Goal: Information Seeking & Learning: Learn about a topic

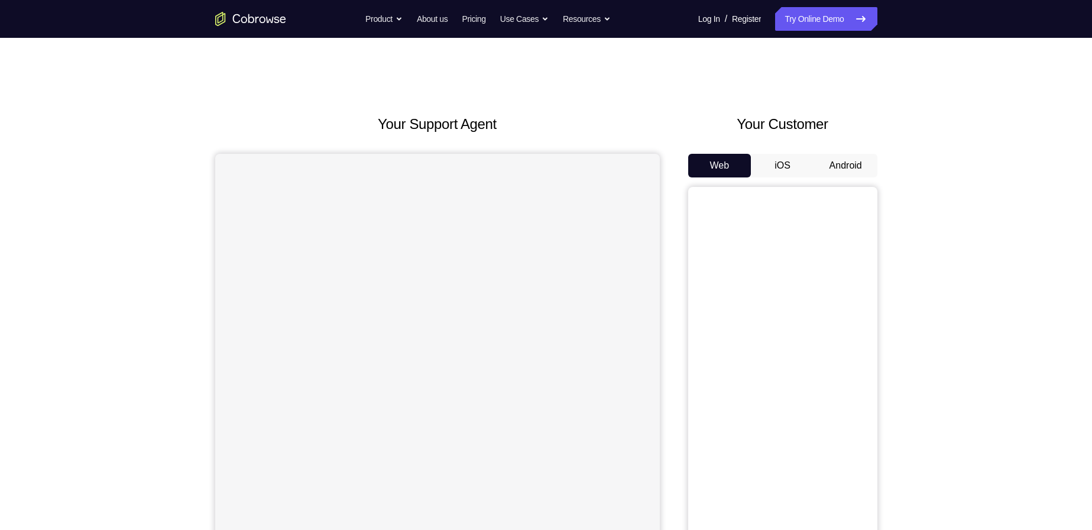
click at [840, 160] on button "Android" at bounding box center [845, 166] width 63 height 24
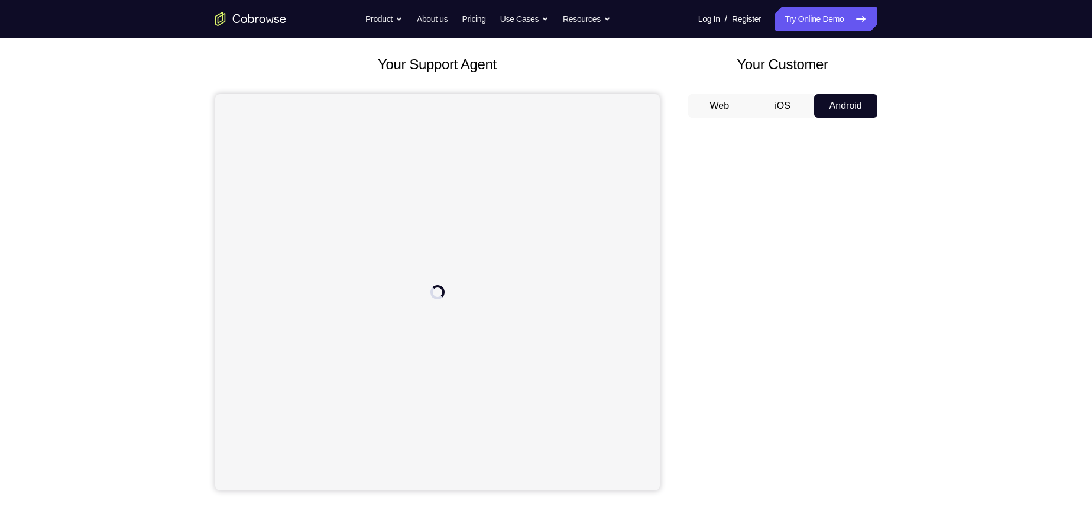
scroll to position [59, 0]
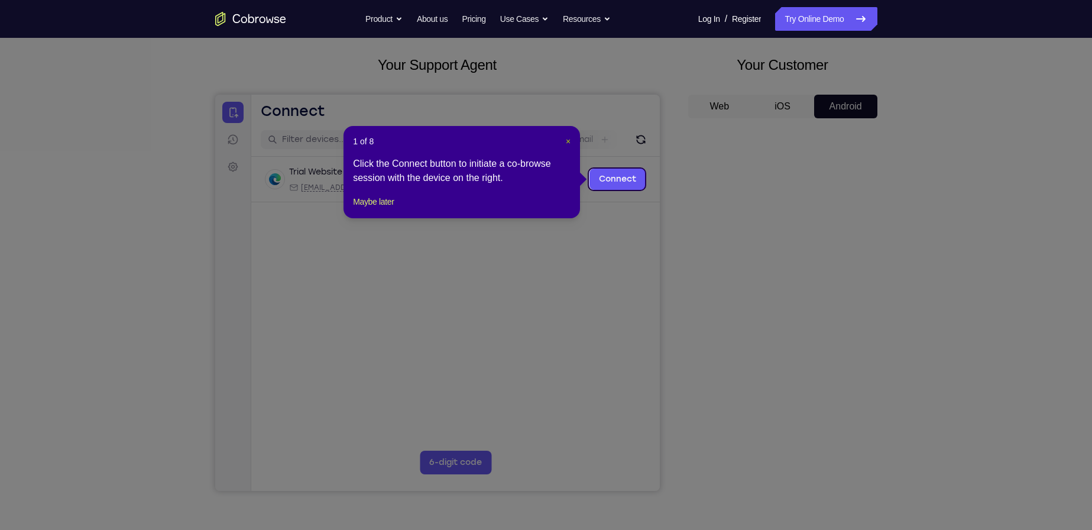
click at [570, 142] on span "×" at bounding box center [568, 141] width 5 height 9
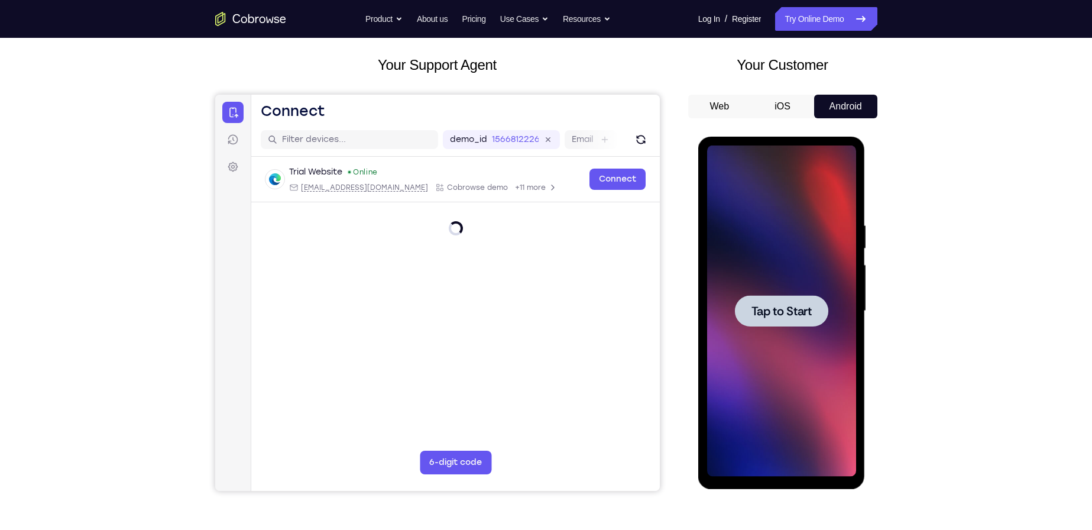
scroll to position [0, 0]
click at [772, 252] on div at bounding box center [781, 310] width 149 height 331
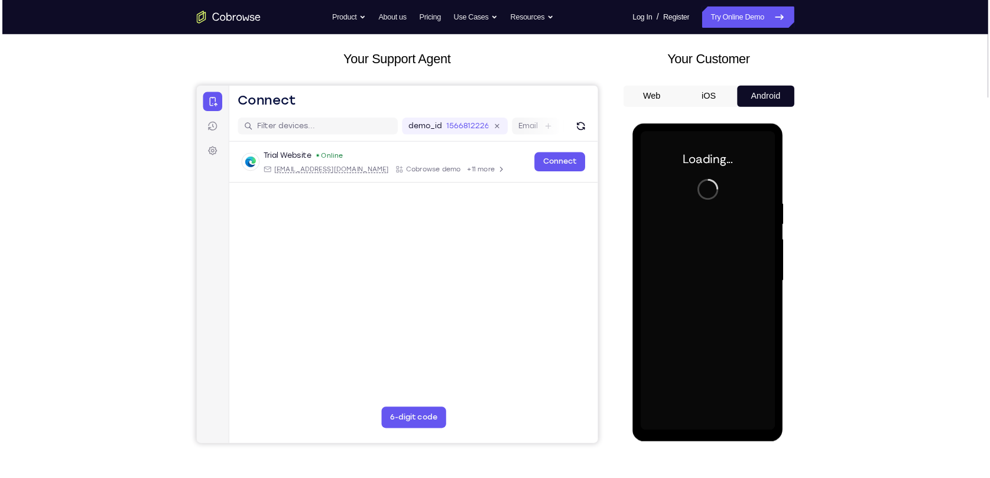
scroll to position [118, 0]
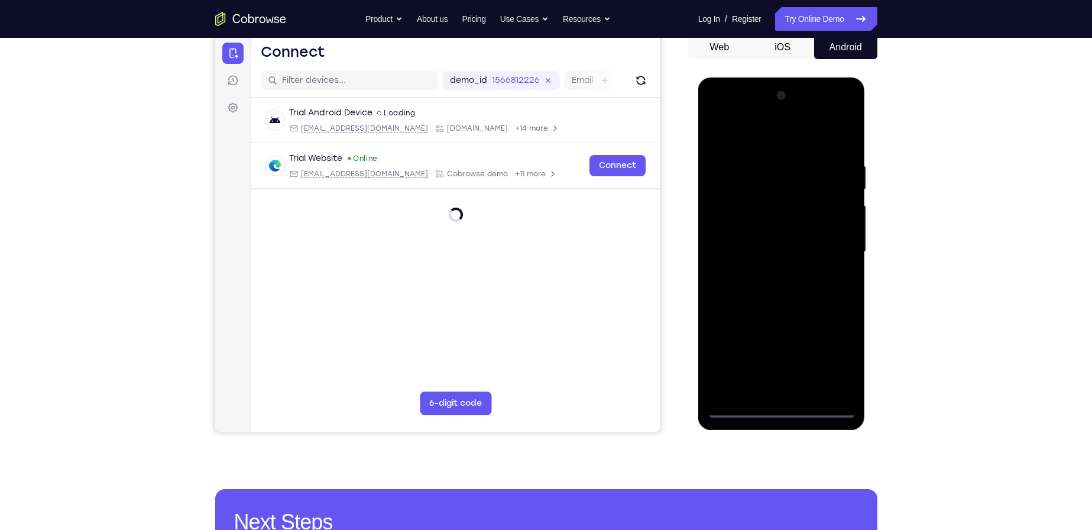
click at [784, 404] on div at bounding box center [781, 251] width 149 height 331
click at [781, 406] on div at bounding box center [781, 251] width 149 height 331
click at [838, 360] on div at bounding box center [781, 251] width 149 height 331
click at [716, 109] on div at bounding box center [781, 251] width 149 height 331
click at [831, 249] on div at bounding box center [781, 251] width 149 height 331
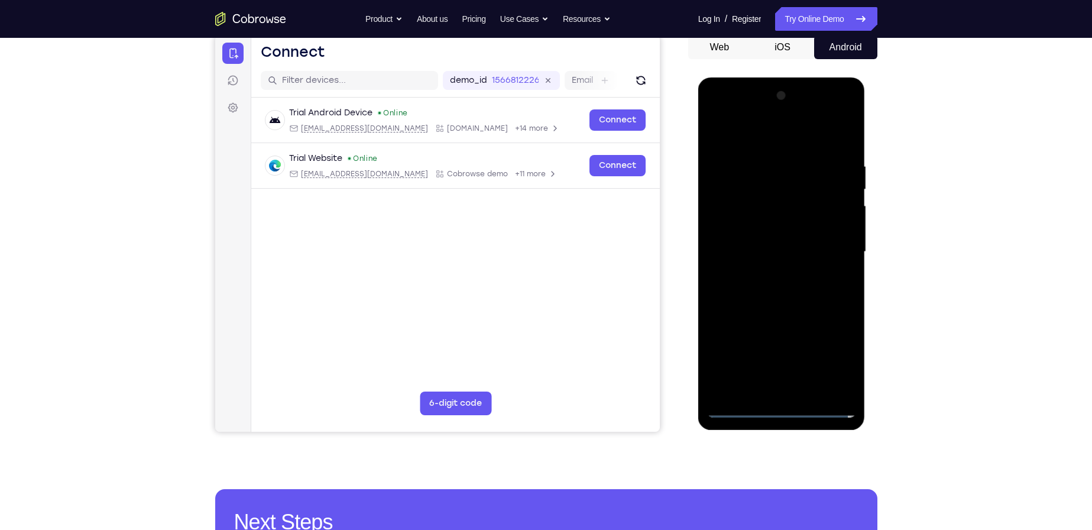
click at [766, 272] on div at bounding box center [781, 251] width 149 height 331
click at [782, 239] on div at bounding box center [781, 251] width 149 height 331
click at [771, 261] on div at bounding box center [781, 251] width 149 height 331
click at [798, 248] on div at bounding box center [781, 251] width 149 height 331
click at [849, 151] on div at bounding box center [781, 251] width 149 height 331
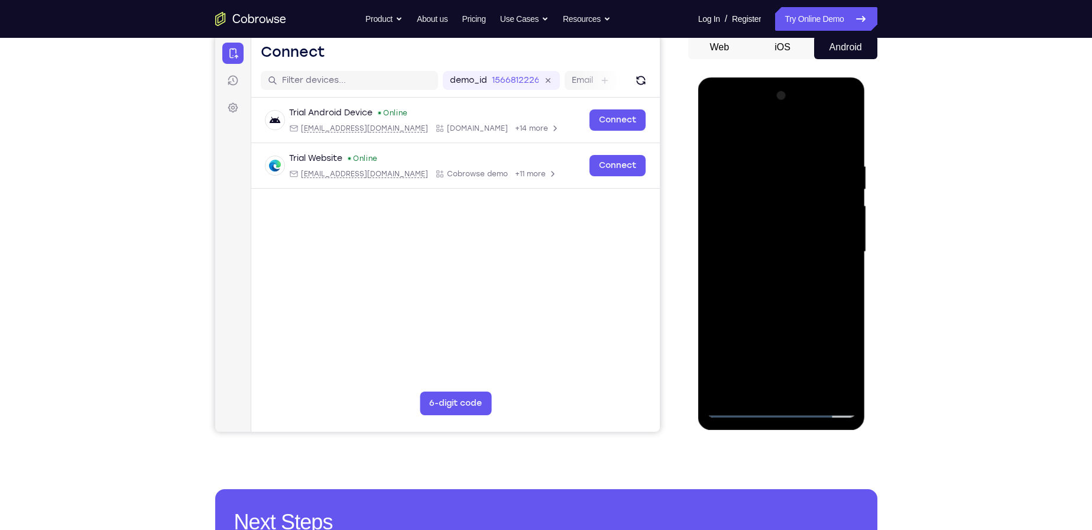
click at [813, 388] on div at bounding box center [781, 251] width 149 height 331
click at [782, 312] on div at bounding box center [781, 251] width 149 height 331
click at [811, 222] on div at bounding box center [781, 251] width 149 height 331
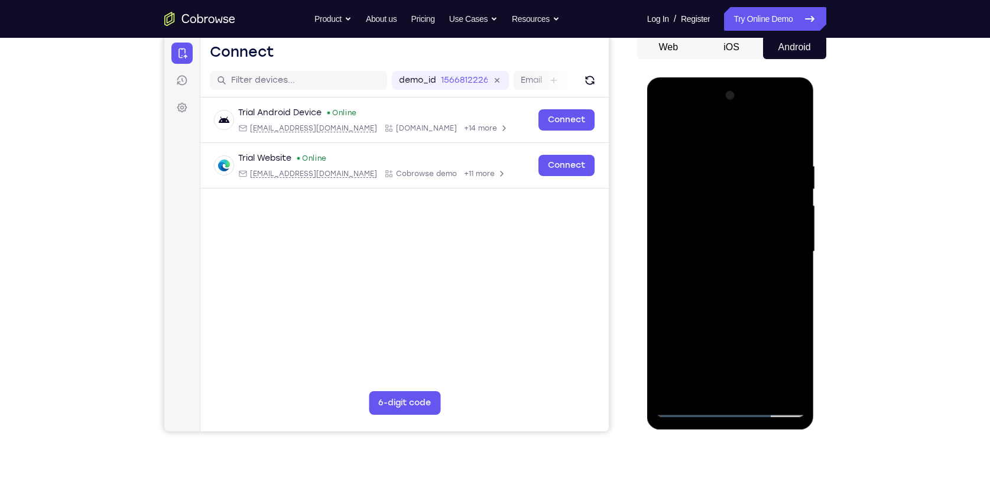
click at [714, 386] on div at bounding box center [730, 251] width 149 height 331
click at [793, 281] on div at bounding box center [730, 251] width 149 height 331
click at [792, 280] on div at bounding box center [730, 251] width 149 height 331
click at [786, 281] on div at bounding box center [730, 251] width 149 height 331
click at [787, 278] on div at bounding box center [730, 251] width 149 height 331
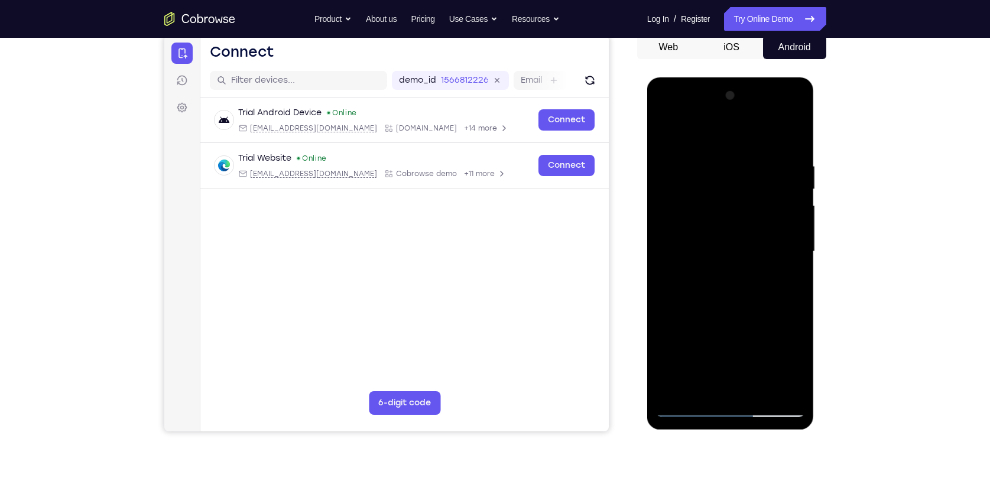
click at [666, 135] on div at bounding box center [730, 251] width 149 height 331
click at [668, 129] on div at bounding box center [730, 251] width 149 height 331
click at [797, 132] on div at bounding box center [730, 251] width 149 height 331
click at [788, 215] on div at bounding box center [730, 251] width 149 height 331
click at [759, 262] on div at bounding box center [730, 251] width 149 height 331
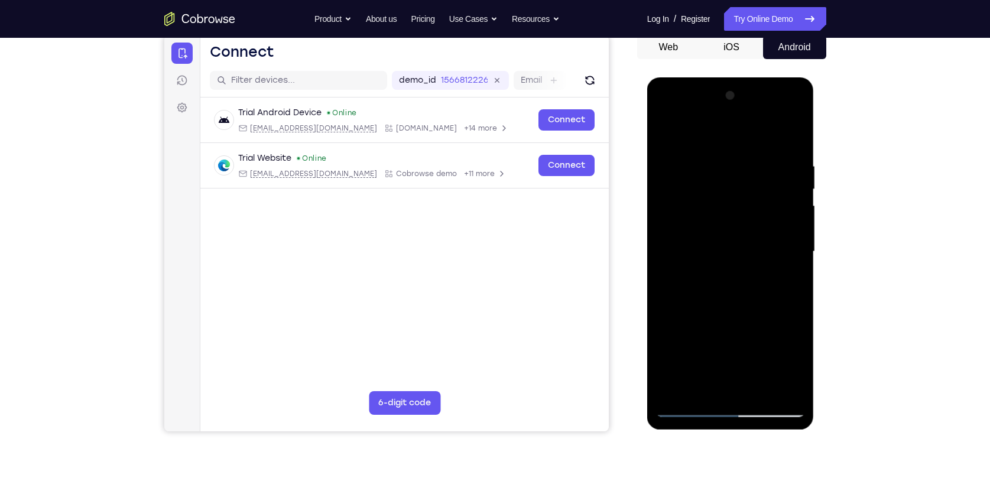
click at [671, 136] on div at bounding box center [730, 251] width 149 height 331
click at [664, 129] on div at bounding box center [730, 251] width 149 height 331
click at [794, 138] on div at bounding box center [730, 251] width 149 height 331
click at [791, 152] on div at bounding box center [730, 251] width 149 height 331
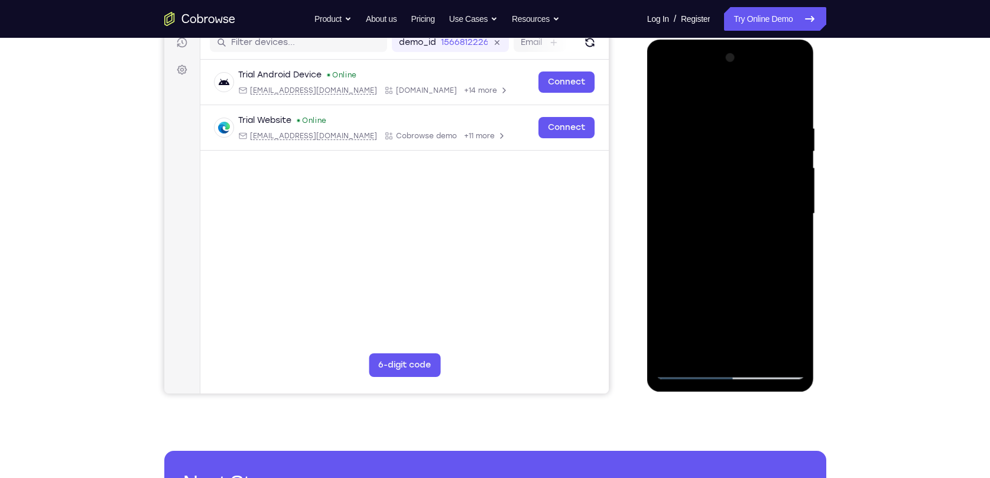
scroll to position [171, 0]
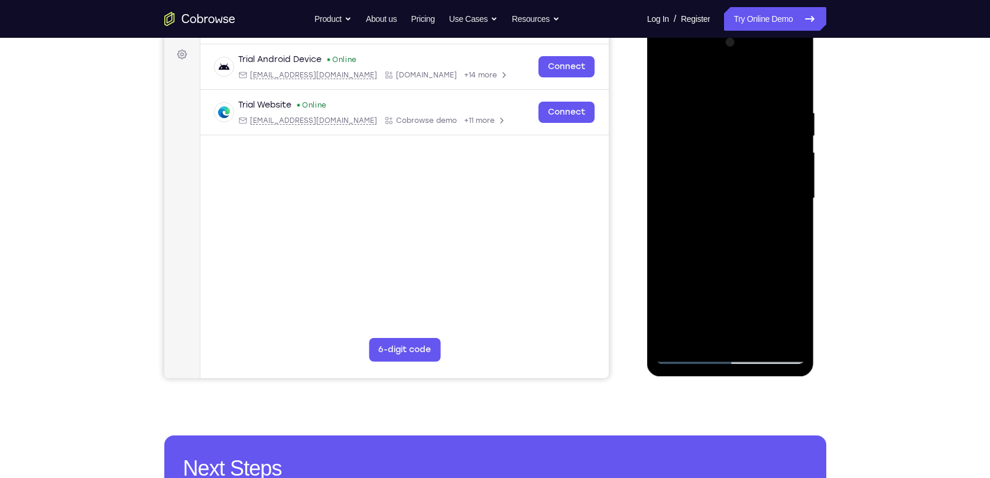
click at [673, 334] on div at bounding box center [730, 198] width 149 height 331
click at [716, 105] on div at bounding box center [730, 198] width 149 height 331
click at [797, 183] on div at bounding box center [730, 198] width 149 height 331
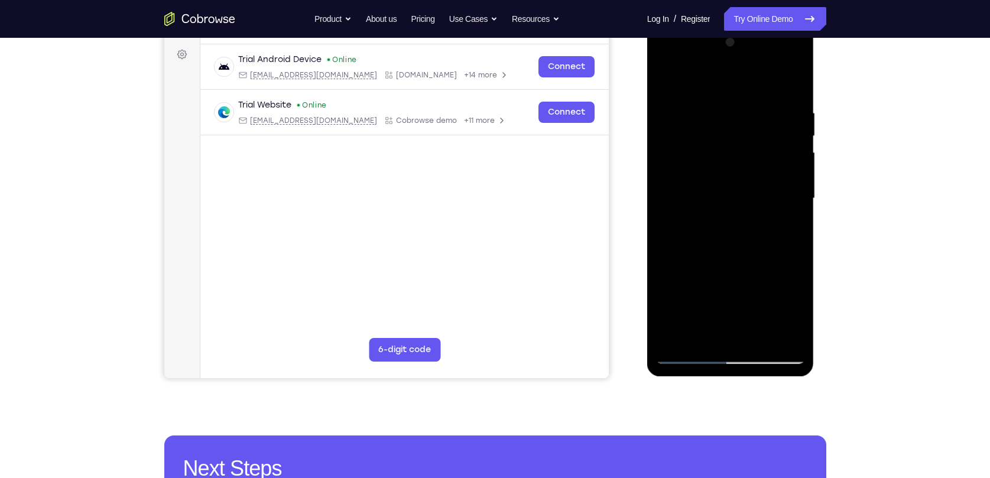
click at [797, 183] on div at bounding box center [730, 198] width 149 height 331
click at [791, 85] on div at bounding box center [730, 198] width 149 height 331
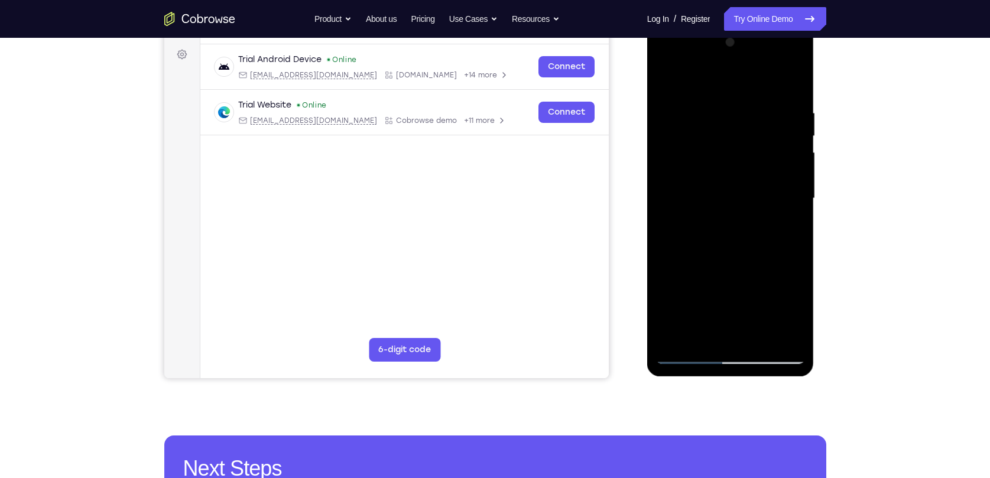
click at [761, 332] on div at bounding box center [730, 198] width 149 height 331
click at [751, 167] on div at bounding box center [730, 198] width 149 height 331
click at [686, 354] on div at bounding box center [730, 198] width 149 height 331
click at [688, 354] on div at bounding box center [730, 198] width 149 height 331
click at [759, 332] on div at bounding box center [730, 198] width 149 height 331
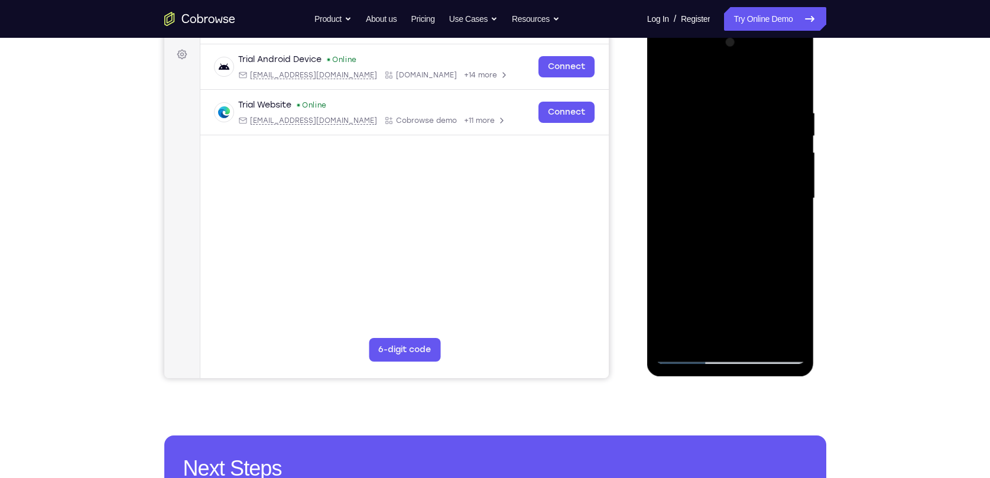
drag, startPoint x: 727, startPoint y: 268, endPoint x: 736, endPoint y: 151, distance: 117.3
click at [736, 151] on div at bounding box center [730, 198] width 149 height 331
drag, startPoint x: 725, startPoint y: 249, endPoint x: 753, endPoint y: 158, distance: 94.9
click at [753, 158] on div at bounding box center [730, 198] width 149 height 331
click at [688, 355] on div at bounding box center [730, 198] width 149 height 331
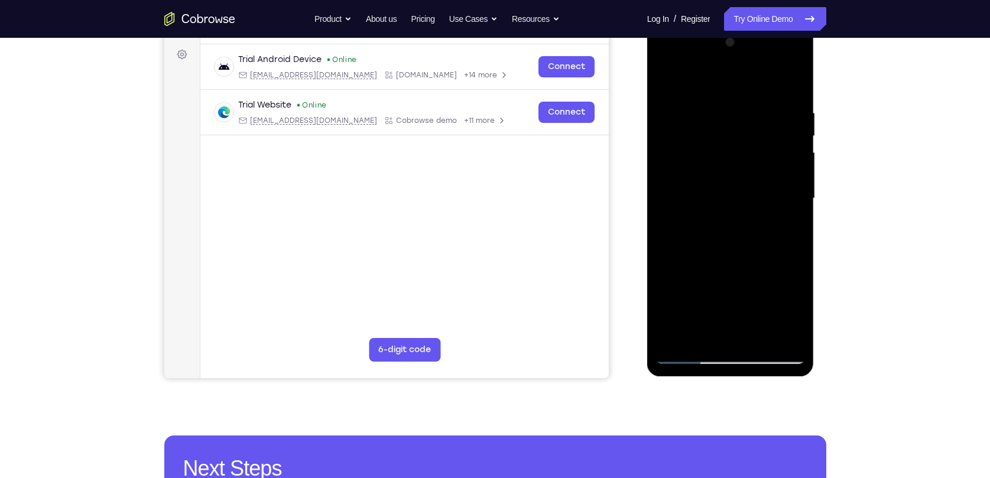
click at [675, 337] on div at bounding box center [730, 198] width 149 height 331
click at [675, 334] on div at bounding box center [730, 198] width 149 height 331
drag, startPoint x: 740, startPoint y: 277, endPoint x: 775, endPoint y: 134, distance: 147.9
click at [775, 134] on div at bounding box center [730, 198] width 149 height 331
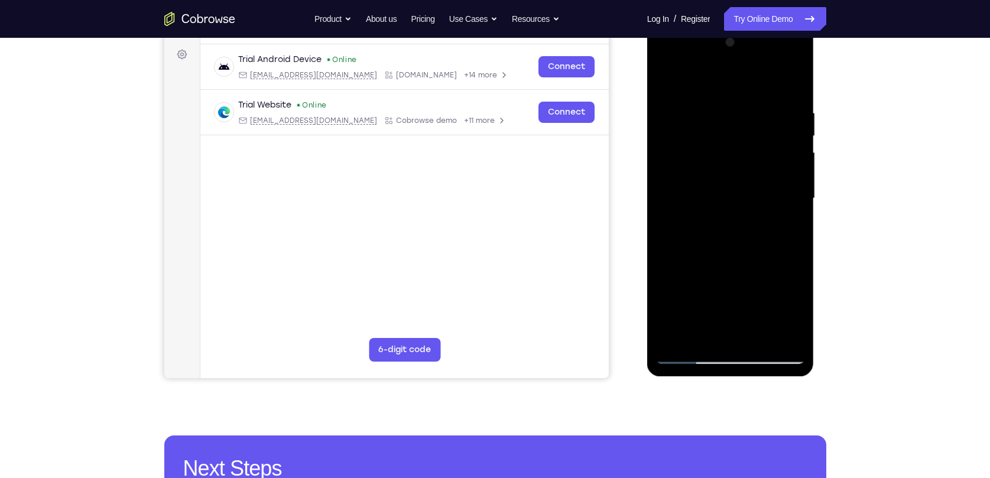
drag, startPoint x: 751, startPoint y: 243, endPoint x: 746, endPoint y: 132, distance: 111.8
click at [746, 133] on div at bounding box center [730, 198] width 149 height 331
drag, startPoint x: 748, startPoint y: 239, endPoint x: 769, endPoint y: 151, distance: 90.6
click at [769, 151] on div at bounding box center [730, 198] width 149 height 331
click at [719, 213] on div at bounding box center [730, 198] width 149 height 331
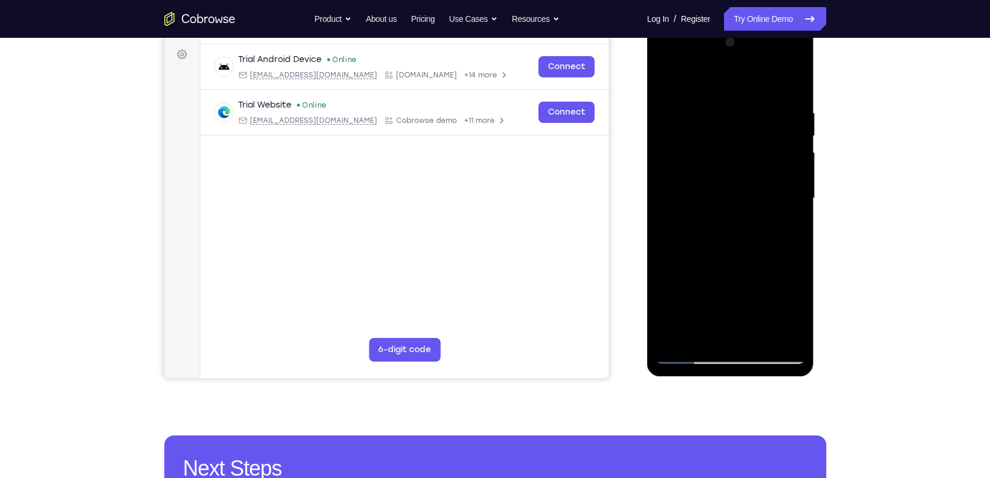
click at [719, 213] on div at bounding box center [730, 198] width 149 height 331
click at [797, 178] on div at bounding box center [730, 198] width 149 height 331
click at [797, 179] on div at bounding box center [730, 198] width 149 height 331
click at [795, 183] on div at bounding box center [730, 198] width 149 height 331
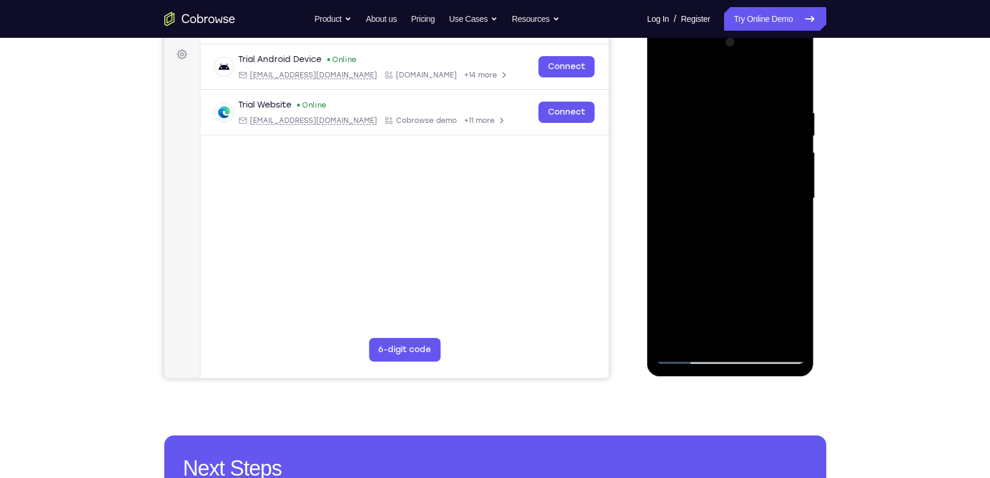
drag, startPoint x: 748, startPoint y: 212, endPoint x: 764, endPoint y: 82, distance: 131.5
click at [764, 82] on div at bounding box center [730, 198] width 149 height 331
drag, startPoint x: 740, startPoint y: 190, endPoint x: 758, endPoint y: 118, distance: 74.2
click at [758, 118] on div at bounding box center [730, 198] width 149 height 331
drag, startPoint x: 748, startPoint y: 222, endPoint x: 755, endPoint y: 148, distance: 74.2
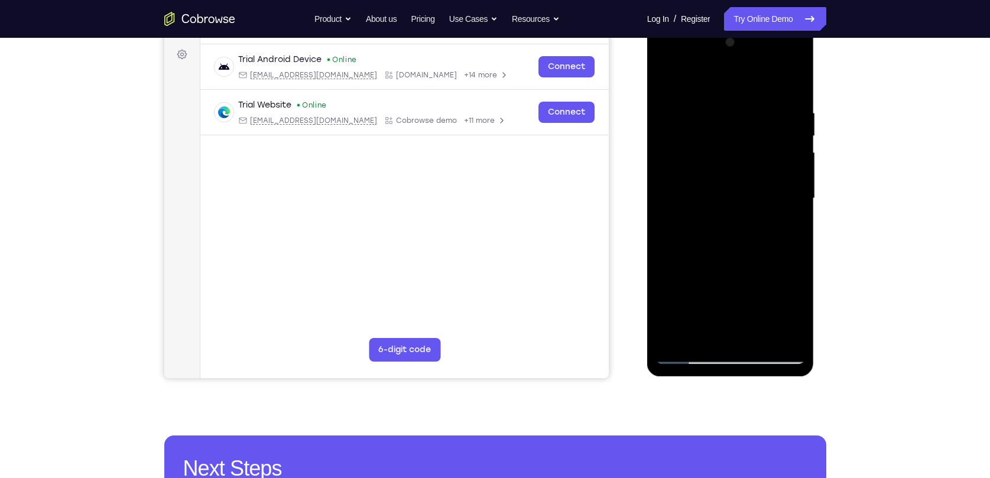
click at [755, 148] on div at bounding box center [730, 198] width 149 height 331
click at [794, 155] on div at bounding box center [730, 198] width 149 height 331
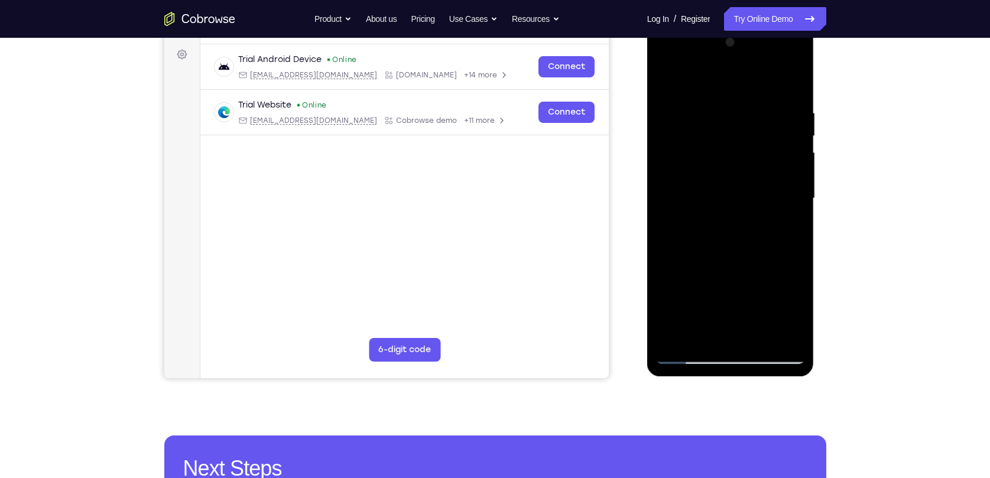
click at [794, 155] on div at bounding box center [730, 198] width 149 height 331
drag, startPoint x: 728, startPoint y: 147, endPoint x: 746, endPoint y: 82, distance: 67.5
click at [746, 82] on div at bounding box center [730, 198] width 149 height 331
drag, startPoint x: 723, startPoint y: 199, endPoint x: 766, endPoint y: 94, distance: 113.1
click at [766, 94] on div at bounding box center [730, 198] width 149 height 331
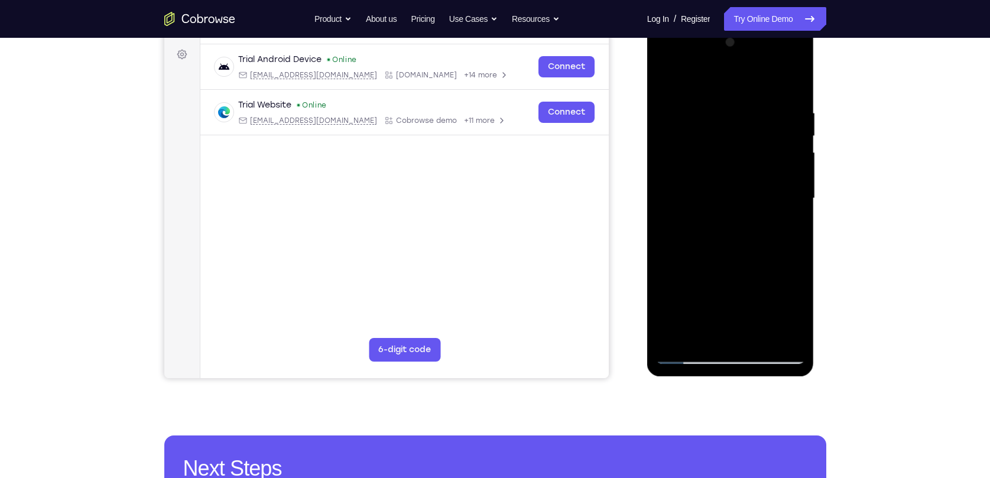
drag, startPoint x: 742, startPoint y: 213, endPoint x: 782, endPoint y: 93, distance: 125.8
click at [781, 94] on div at bounding box center [730, 198] width 149 height 331
drag, startPoint x: 719, startPoint y: 206, endPoint x: 740, endPoint y: 112, distance: 95.6
click at [740, 112] on div at bounding box center [730, 198] width 149 height 331
drag, startPoint x: 723, startPoint y: 213, endPoint x: 736, endPoint y: 150, distance: 65.0
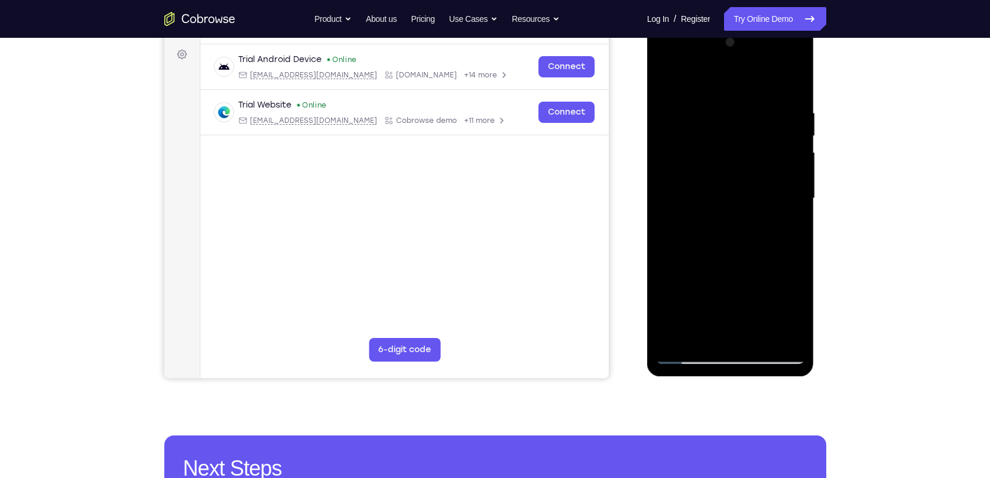
click at [736, 150] on div at bounding box center [730, 198] width 149 height 331
click at [796, 198] on div at bounding box center [730, 198] width 149 height 331
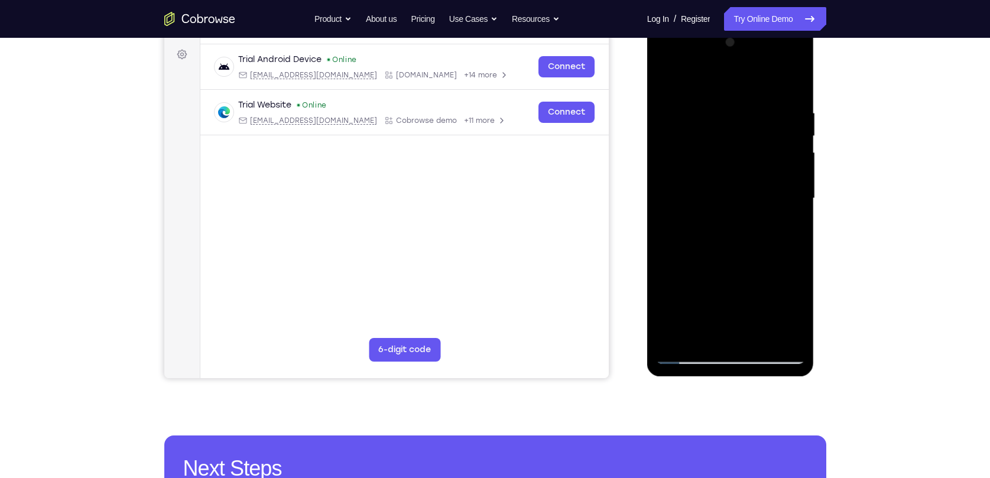
click at [796, 198] on div at bounding box center [730, 198] width 149 height 331
drag, startPoint x: 723, startPoint y: 190, endPoint x: 735, endPoint y: 77, distance: 112.9
click at [735, 77] on div at bounding box center [730, 198] width 149 height 331
drag, startPoint x: 723, startPoint y: 211, endPoint x: 739, endPoint y: 132, distance: 80.8
click at [739, 132] on div at bounding box center [730, 198] width 149 height 331
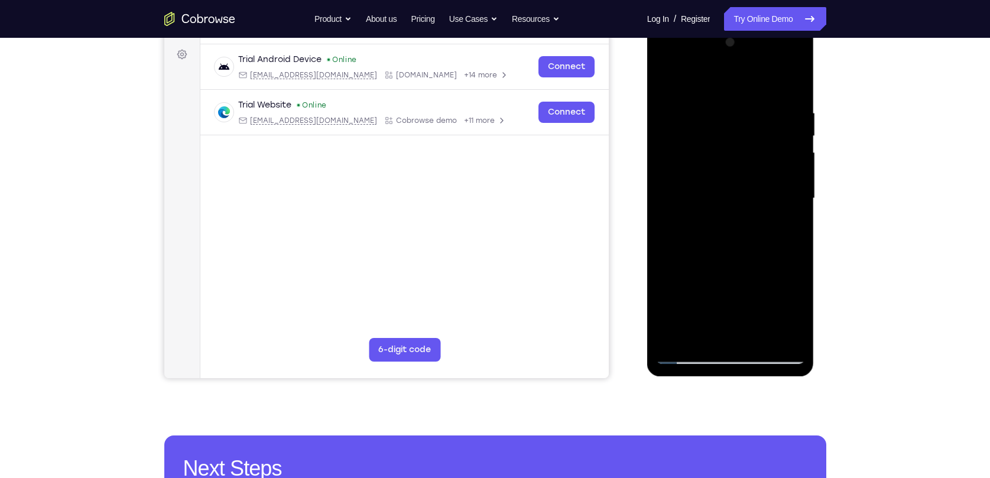
drag, startPoint x: 733, startPoint y: 202, endPoint x: 736, endPoint y: 155, distance: 46.8
click at [736, 155] on div at bounding box center [730, 198] width 149 height 331
click at [794, 185] on div at bounding box center [730, 198] width 149 height 331
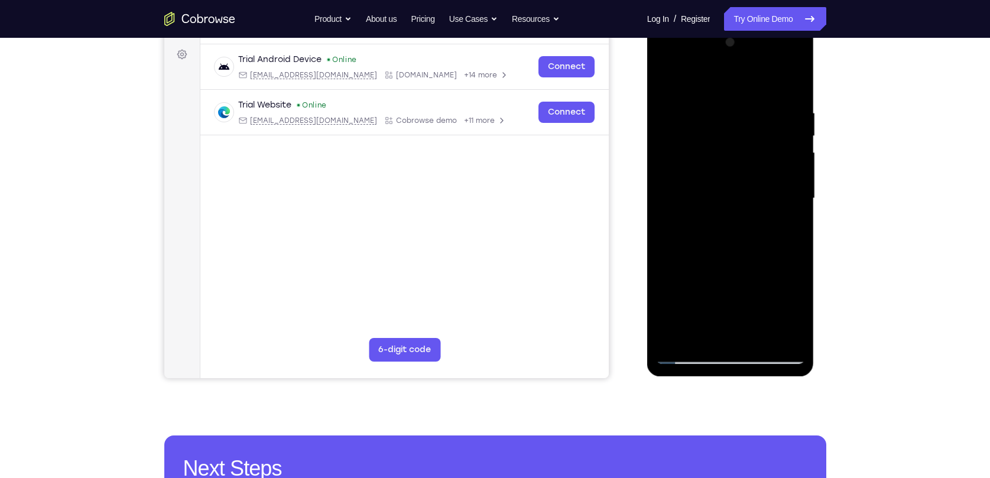
click at [794, 185] on div at bounding box center [730, 198] width 149 height 331
click at [793, 187] on div at bounding box center [730, 198] width 149 height 331
drag, startPoint x: 740, startPoint y: 181, endPoint x: 743, endPoint y: 105, distance: 76.3
click at [743, 105] on div at bounding box center [730, 198] width 149 height 331
drag, startPoint x: 740, startPoint y: 186, endPoint x: 751, endPoint y: 103, distance: 82.8
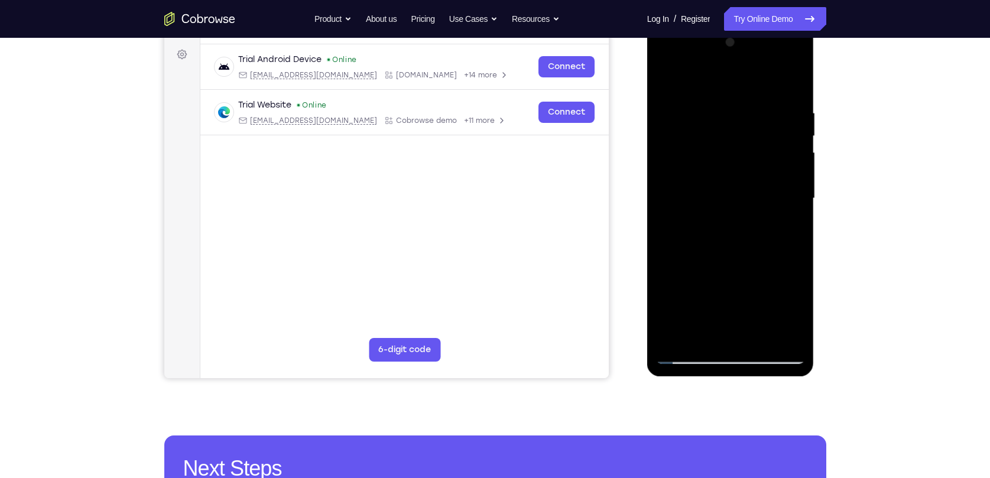
click at [751, 104] on div at bounding box center [730, 198] width 149 height 331
drag, startPoint x: 735, startPoint y: 207, endPoint x: 745, endPoint y: 140, distance: 68.1
click at [745, 140] on div at bounding box center [730, 198] width 149 height 331
drag, startPoint x: 733, startPoint y: 226, endPoint x: 748, endPoint y: 96, distance: 130.3
click at [748, 96] on div at bounding box center [730, 198] width 149 height 331
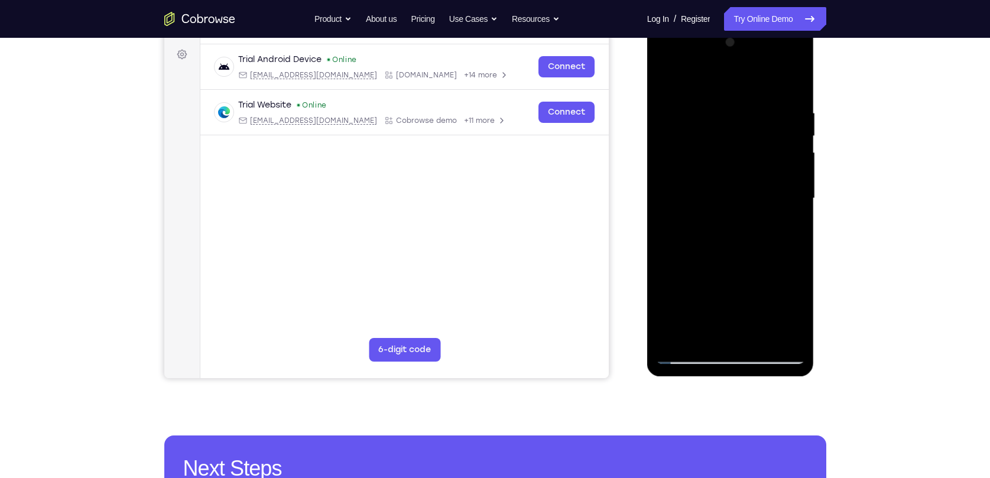
drag, startPoint x: 736, startPoint y: 175, endPoint x: 752, endPoint y: 108, distance: 69.1
click at [752, 108] on div at bounding box center [730, 198] width 149 height 331
click at [794, 191] on div at bounding box center [730, 198] width 149 height 331
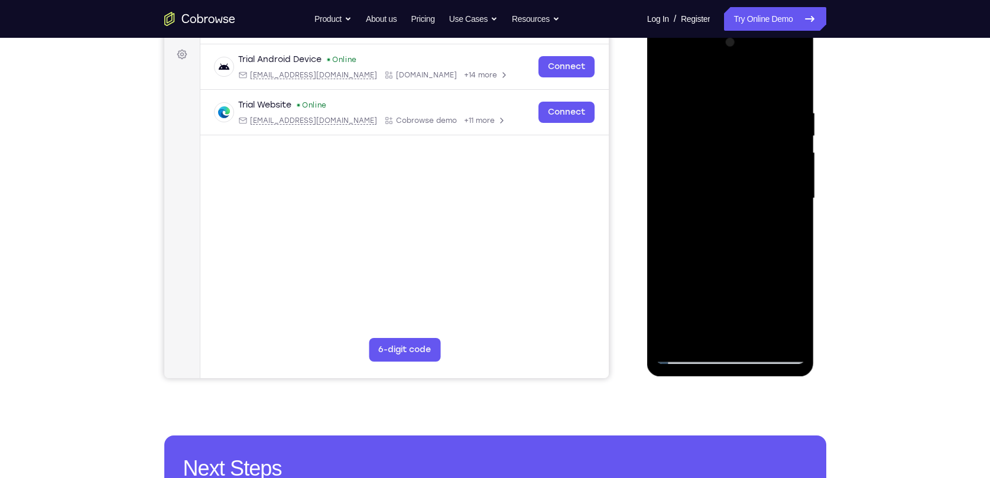
click at [794, 191] on div at bounding box center [730, 198] width 149 height 331
drag, startPoint x: 745, startPoint y: 215, endPoint x: 764, endPoint y: 96, distance: 120.2
click at [766, 75] on div at bounding box center [730, 198] width 149 height 331
drag, startPoint x: 736, startPoint y: 209, endPoint x: 759, endPoint y: 115, distance: 97.5
click at [759, 115] on div at bounding box center [730, 198] width 149 height 331
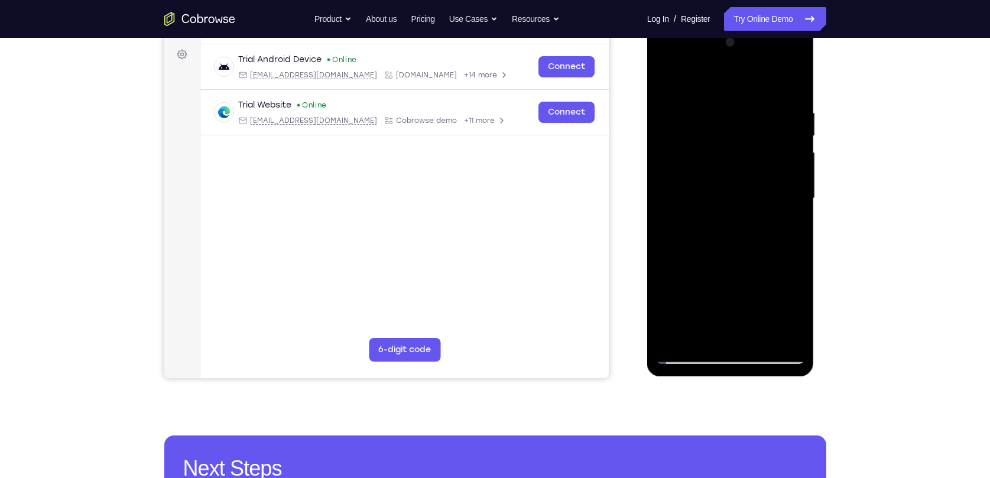
drag, startPoint x: 748, startPoint y: 167, endPoint x: 765, endPoint y: 106, distance: 63.4
click at [765, 106] on div at bounding box center [730, 198] width 149 height 331
drag, startPoint x: 749, startPoint y: 187, endPoint x: 756, endPoint y: 118, distance: 69.6
click at [756, 118] on div at bounding box center [730, 198] width 149 height 331
click at [762, 337] on div at bounding box center [730, 198] width 149 height 331
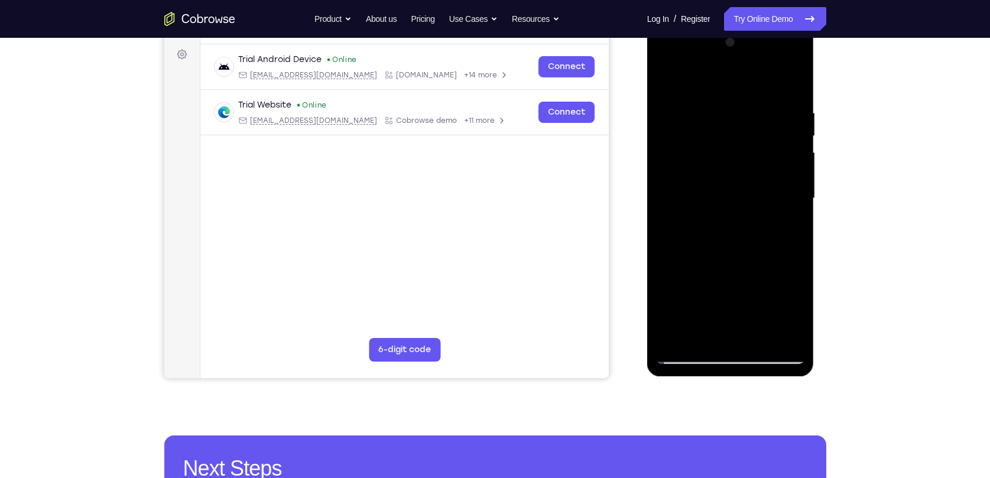
click at [737, 167] on div at bounding box center [730, 198] width 149 height 331
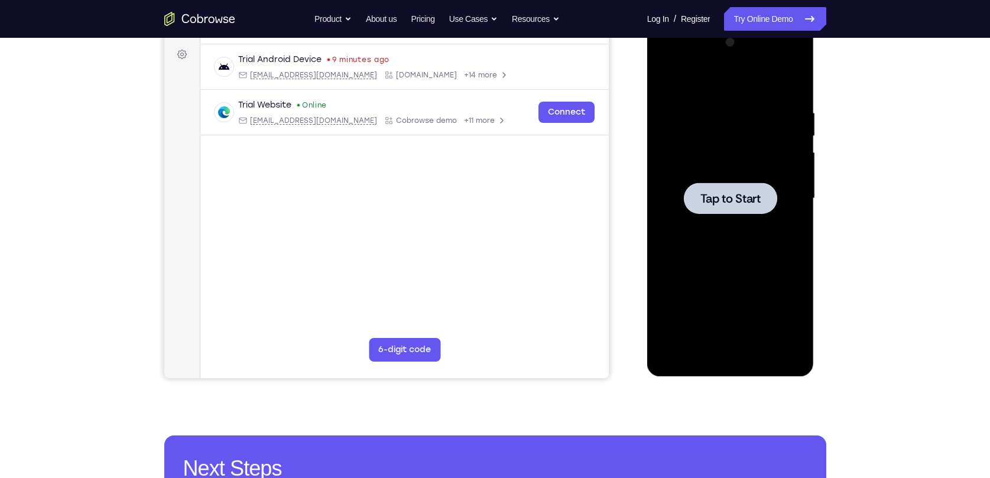
click at [759, 216] on div at bounding box center [730, 198] width 149 height 331
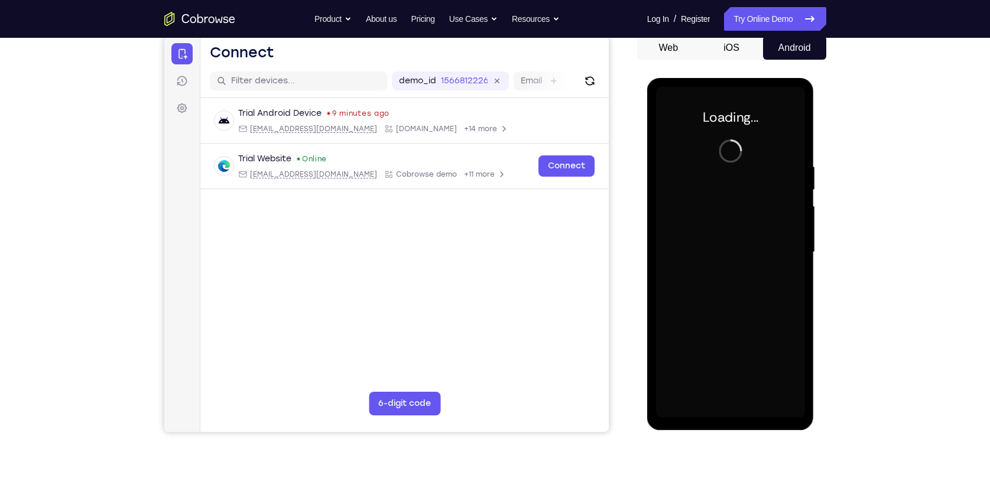
scroll to position [118, 0]
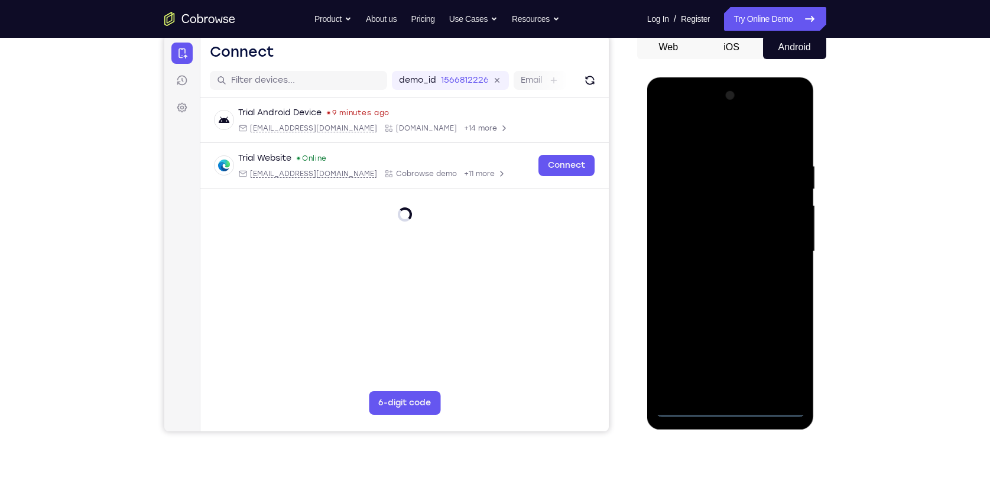
click at [735, 407] on div at bounding box center [730, 251] width 149 height 331
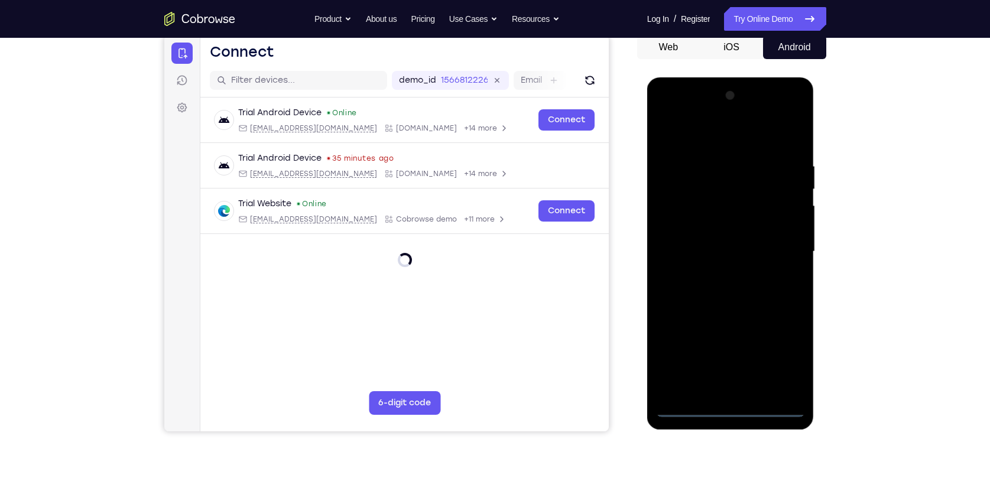
click at [774, 360] on div at bounding box center [730, 251] width 149 height 331
click at [737, 139] on div at bounding box center [730, 251] width 149 height 331
click at [776, 246] on div at bounding box center [730, 251] width 149 height 331
click at [716, 271] on div at bounding box center [730, 251] width 149 height 331
click at [725, 241] on div at bounding box center [730, 251] width 149 height 331
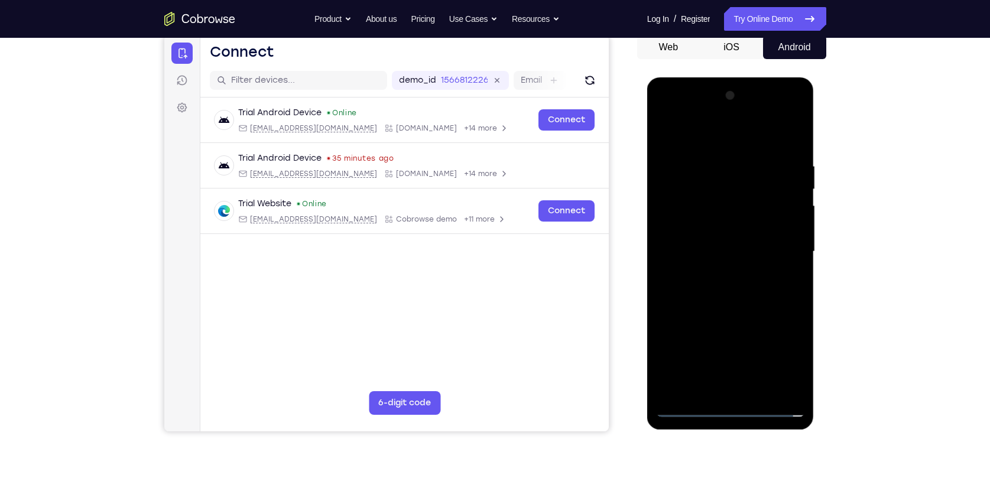
click at [738, 255] on div at bounding box center [730, 251] width 149 height 331
click at [716, 285] on div at bounding box center [730, 251] width 149 height 331
click at [685, 301] on div at bounding box center [730, 251] width 149 height 331
click at [765, 393] on div at bounding box center [730, 251] width 149 height 331
click at [748, 314] on div at bounding box center [730, 251] width 149 height 331
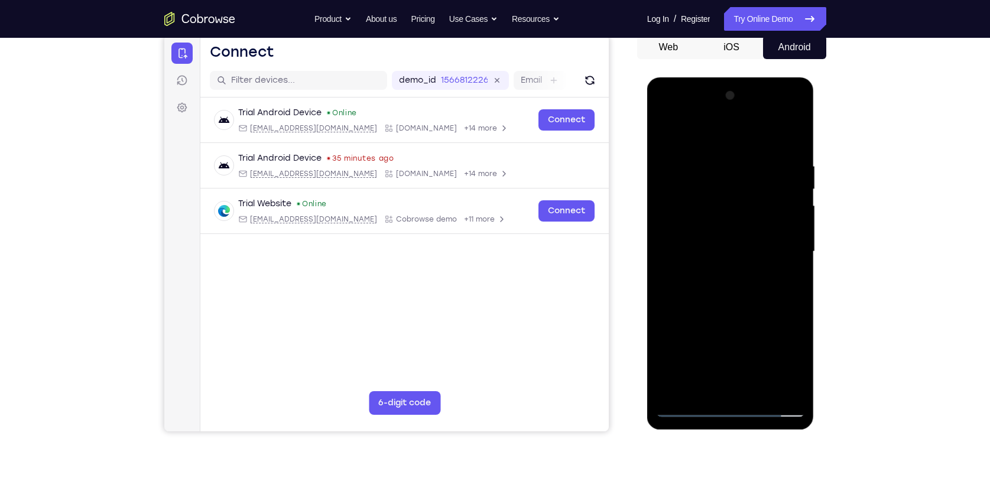
click at [669, 131] on div at bounding box center [730, 251] width 149 height 331
click at [704, 155] on div at bounding box center [730, 251] width 149 height 331
click at [801, 216] on div at bounding box center [730, 251] width 149 height 331
click at [790, 141] on div at bounding box center [730, 251] width 149 height 331
drag, startPoint x: 734, startPoint y: 314, endPoint x: 771, endPoint y: 203, distance: 117.0
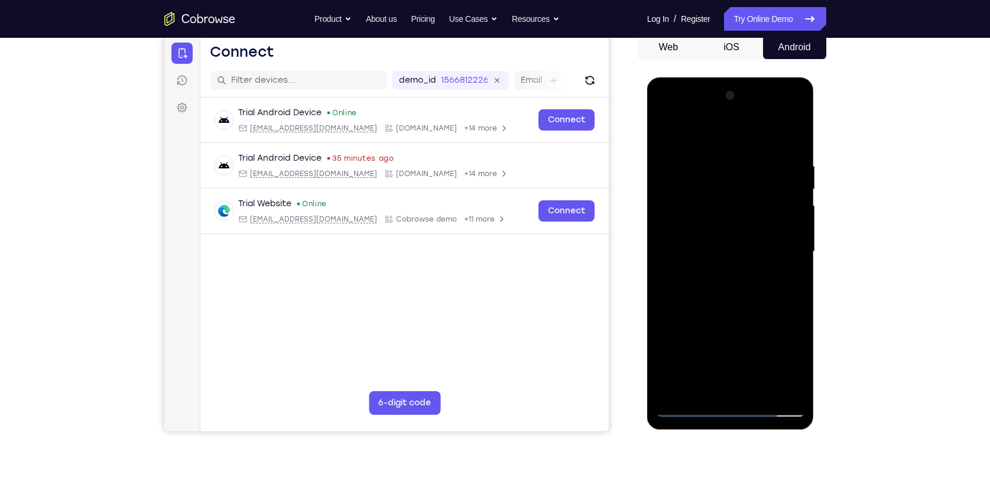
click at [771, 203] on div at bounding box center [730, 251] width 149 height 331
click at [667, 302] on div at bounding box center [730, 251] width 149 height 331
drag, startPoint x: 723, startPoint y: 321, endPoint x: 768, endPoint y: 196, distance: 133.3
click at [768, 196] on div at bounding box center [730, 251] width 149 height 331
drag, startPoint x: 733, startPoint y: 308, endPoint x: 769, endPoint y: 171, distance: 141.9
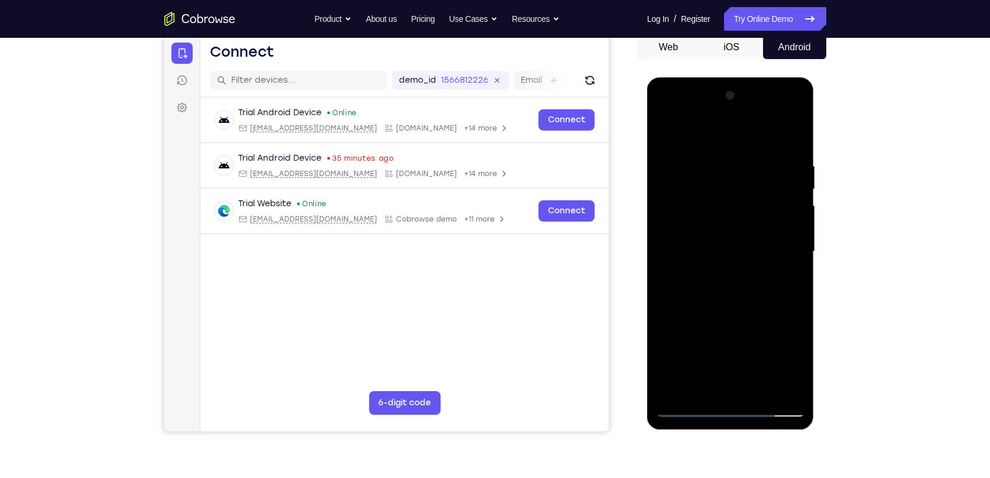
click at [768, 174] on div at bounding box center [730, 251] width 149 height 331
drag, startPoint x: 766, startPoint y: 244, endPoint x: 790, endPoint y: 137, distance: 110.1
click at [790, 137] on div at bounding box center [730, 251] width 149 height 331
drag, startPoint x: 752, startPoint y: 281, endPoint x: 798, endPoint y: 141, distance: 147.4
click at [795, 144] on div at bounding box center [730, 251] width 149 height 331
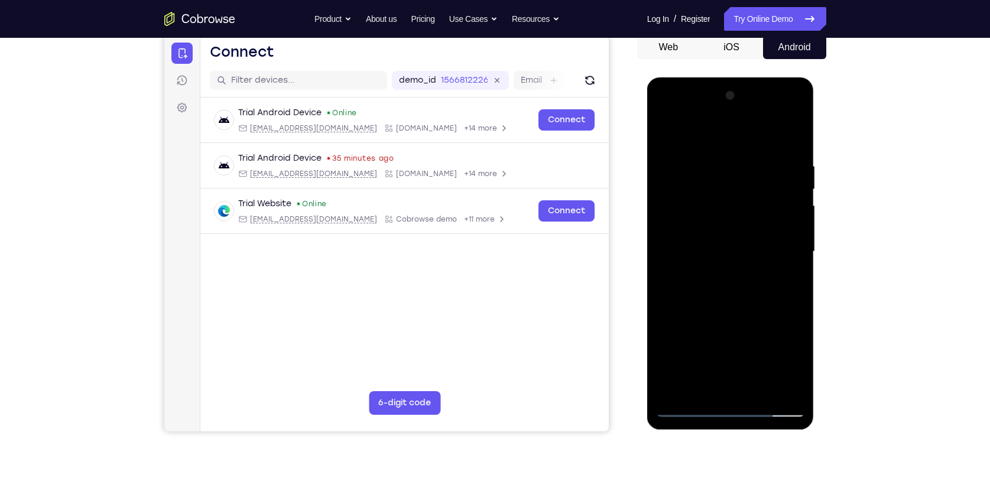
click at [665, 245] on div at bounding box center [730, 251] width 149 height 331
drag, startPoint x: 698, startPoint y: 285, endPoint x: 777, endPoint y: 159, distance: 148.4
click at [775, 160] on div at bounding box center [730, 251] width 149 height 331
drag, startPoint x: 750, startPoint y: 261, endPoint x: 769, endPoint y: 196, distance: 68.4
click at [769, 196] on div at bounding box center [730, 251] width 149 height 331
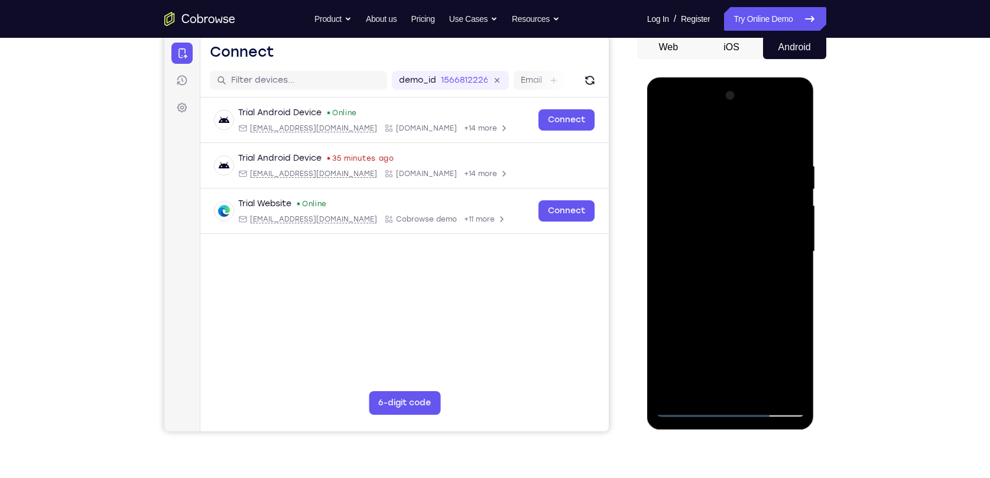
drag, startPoint x: 765, startPoint y: 249, endPoint x: 776, endPoint y: 176, distance: 73.6
click at [776, 176] on div at bounding box center [730, 251] width 149 height 331
drag, startPoint x: 758, startPoint y: 249, endPoint x: 789, endPoint y: 148, distance: 105.1
click at [788, 150] on div at bounding box center [730, 251] width 149 height 331
drag, startPoint x: 770, startPoint y: 229, endPoint x: 791, endPoint y: 137, distance: 94.5
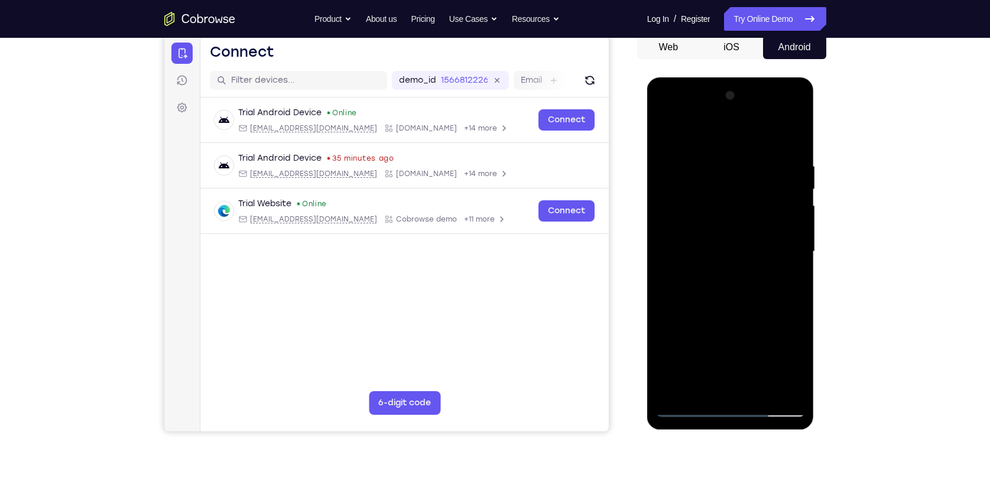
click at [788, 142] on div at bounding box center [730, 251] width 149 height 331
drag, startPoint x: 751, startPoint y: 256, endPoint x: 781, endPoint y: 142, distance: 117.2
click at [780, 143] on div at bounding box center [730, 251] width 149 height 331
drag, startPoint x: 769, startPoint y: 308, endPoint x: 798, endPoint y: 178, distance: 133.9
click at [798, 179] on div at bounding box center [730, 251] width 149 height 331
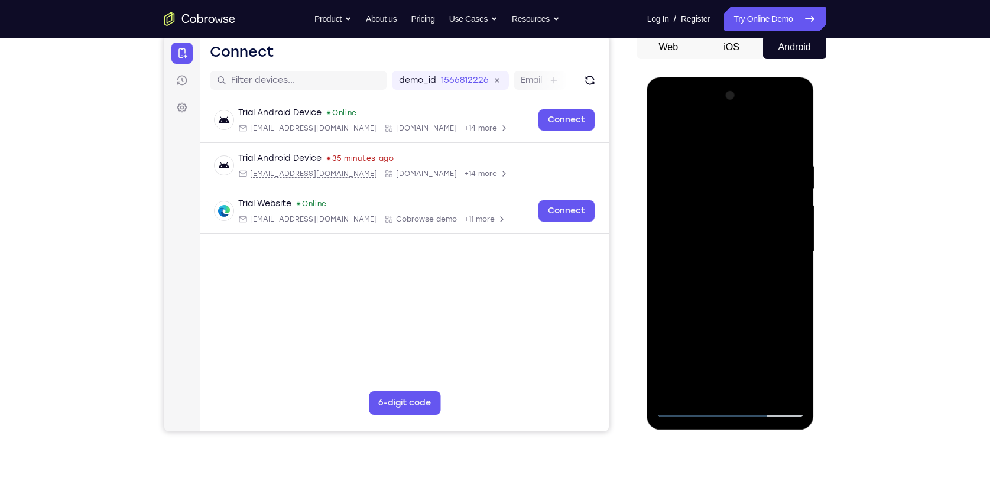
drag, startPoint x: 693, startPoint y: 329, endPoint x: 784, endPoint y: 227, distance: 136.8
click at [782, 229] on div at bounding box center [730, 251] width 149 height 331
drag, startPoint x: 741, startPoint y: 321, endPoint x: 791, endPoint y: 202, distance: 130.1
click at [791, 207] on div at bounding box center [730, 251] width 149 height 331
drag, startPoint x: 765, startPoint y: 268, endPoint x: 787, endPoint y: 122, distance: 148.3
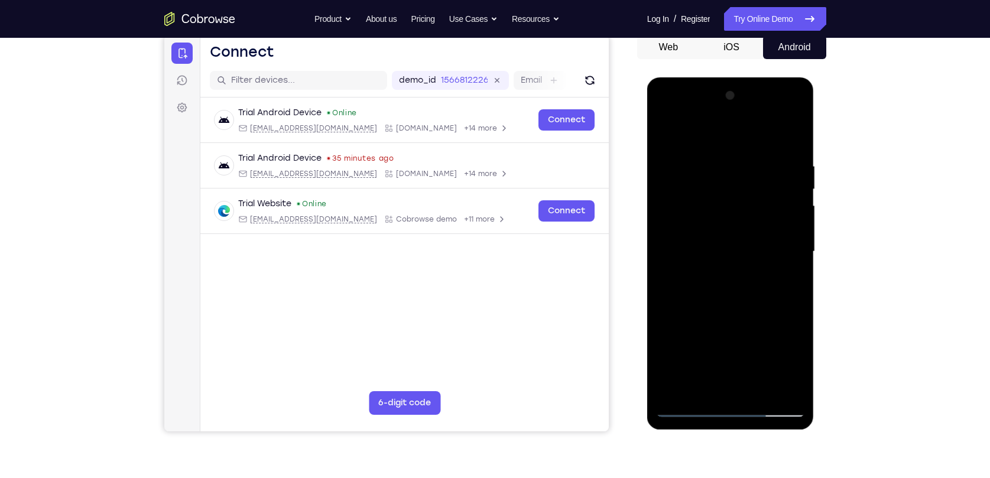
click at [786, 149] on div at bounding box center [730, 251] width 149 height 331
drag, startPoint x: 777, startPoint y: 206, endPoint x: 759, endPoint y: 350, distance: 145.2
click at [761, 343] on div at bounding box center [730, 251] width 149 height 331
drag, startPoint x: 762, startPoint y: 223, endPoint x: 756, endPoint y: 331, distance: 108.3
click at [758, 324] on div at bounding box center [730, 251] width 149 height 331
